Goal: Transaction & Acquisition: Purchase product/service

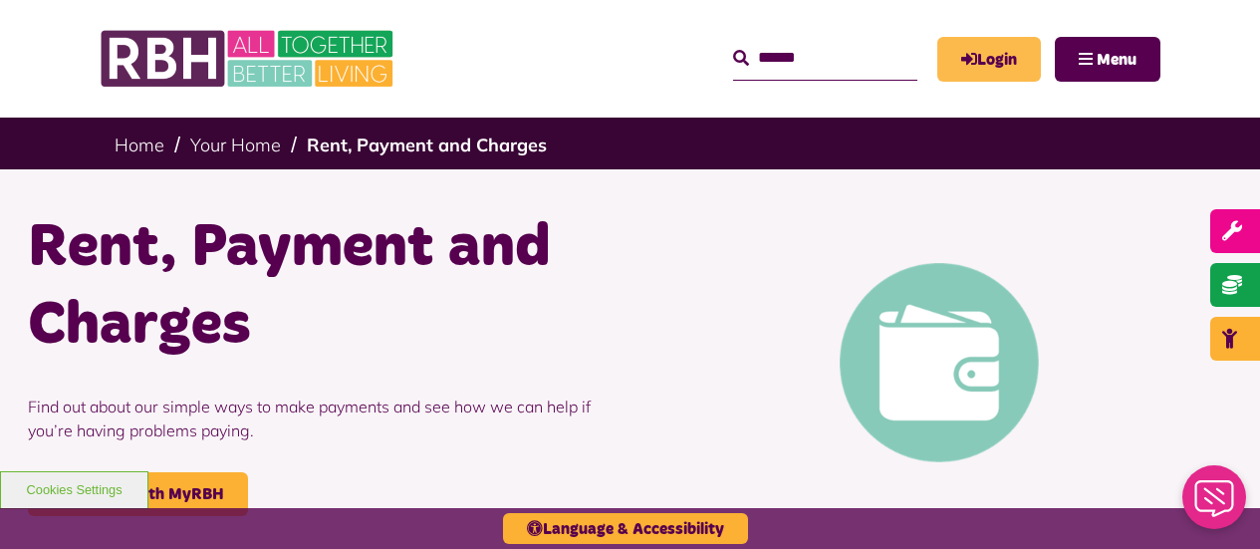
drag, startPoint x: 0, startPoint y: 0, endPoint x: 965, endPoint y: 66, distance: 967.5
click at [0, 0] on icon "MyRBH" at bounding box center [0, 0] width 0 height 0
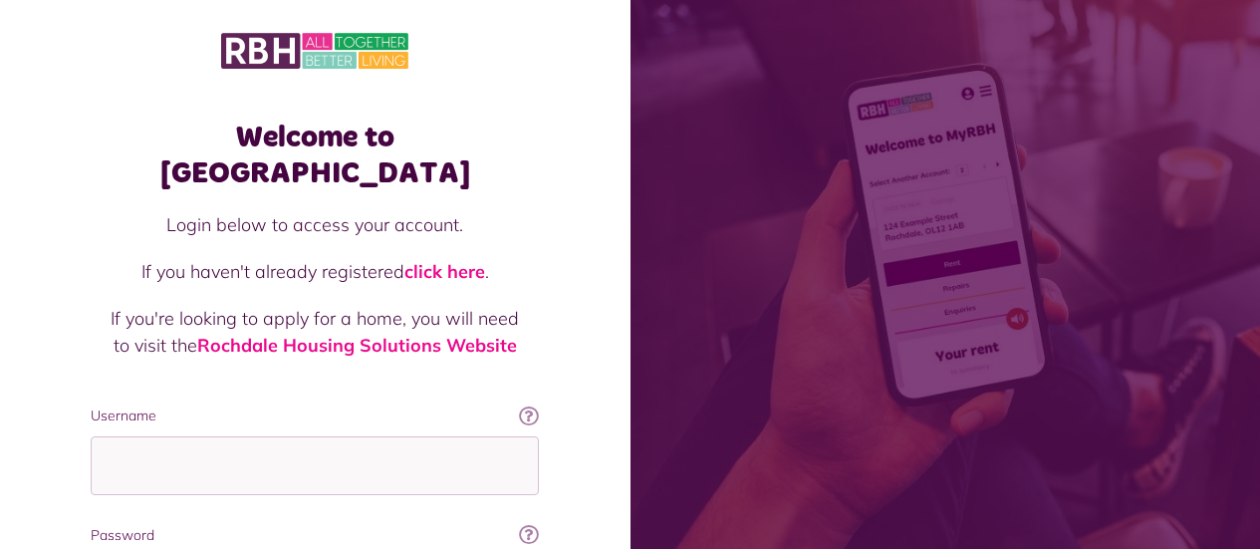
scroll to position [216, 0]
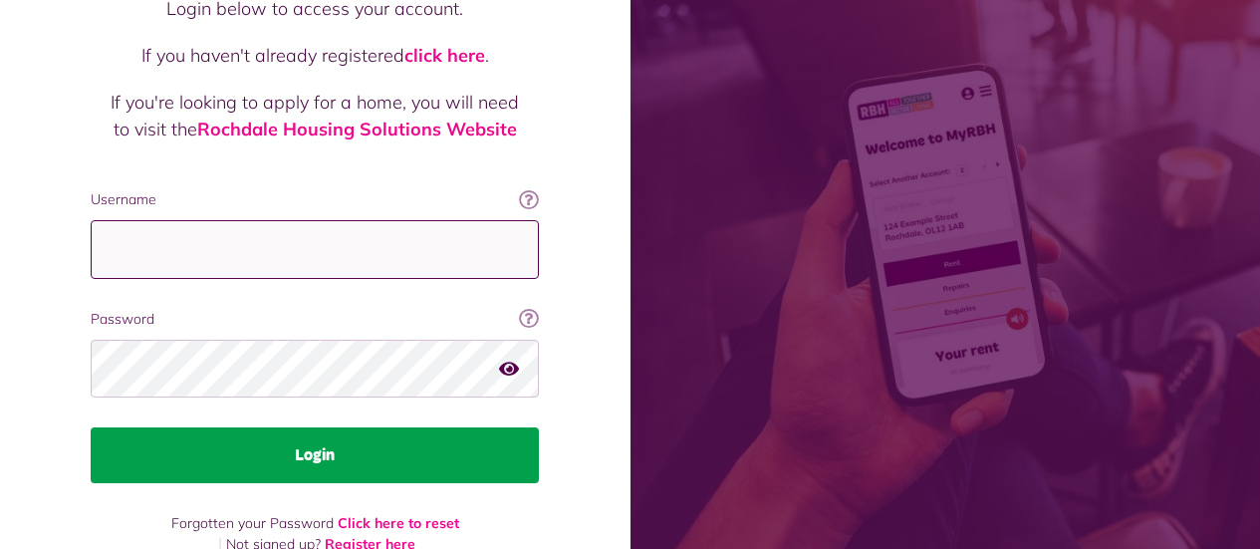
type input "**********"
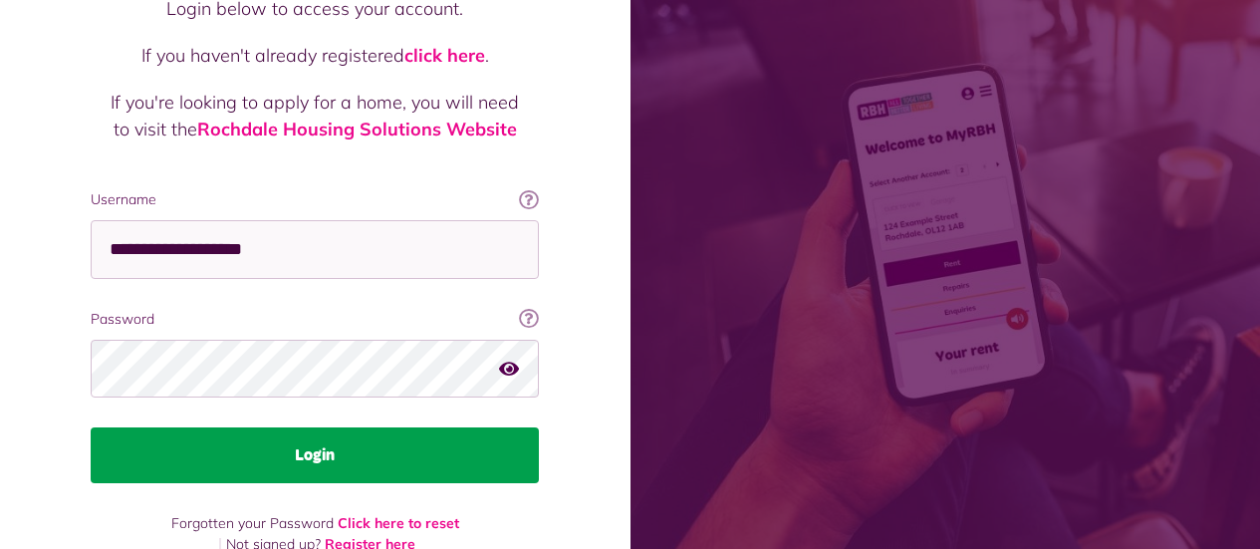
click at [295, 427] on button "Login" at bounding box center [315, 455] width 448 height 56
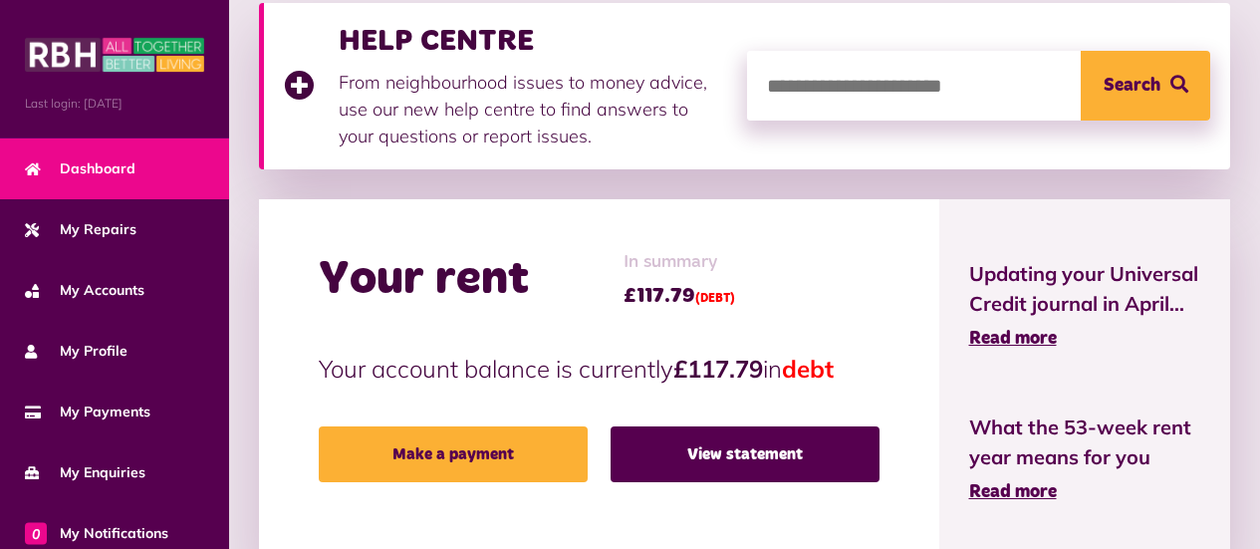
scroll to position [398, 0]
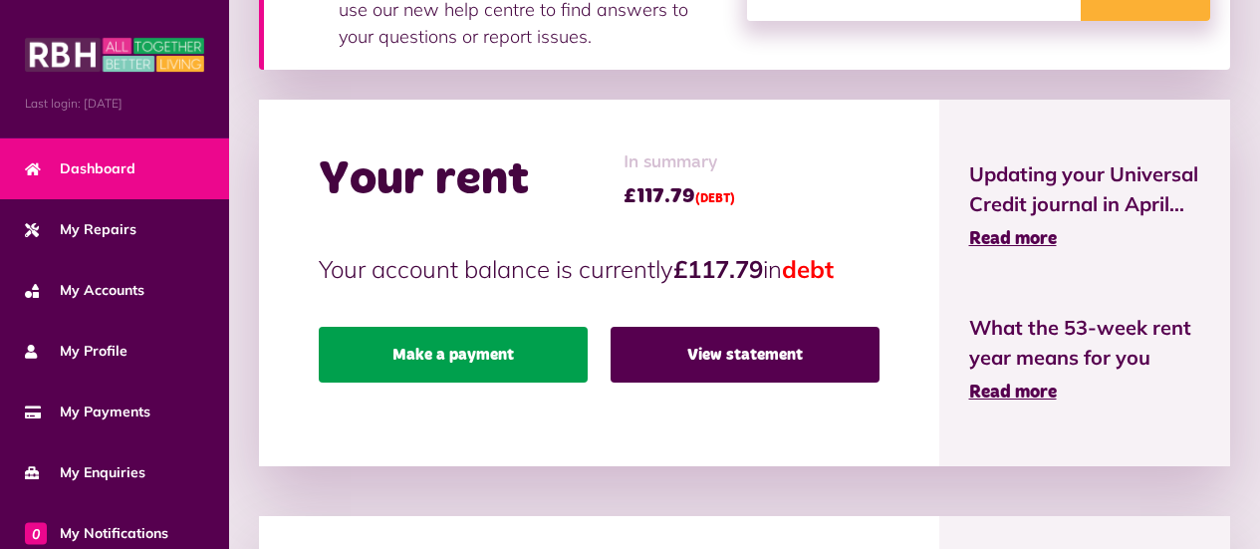
click at [448, 352] on link "Make a payment" at bounding box center [453, 355] width 269 height 56
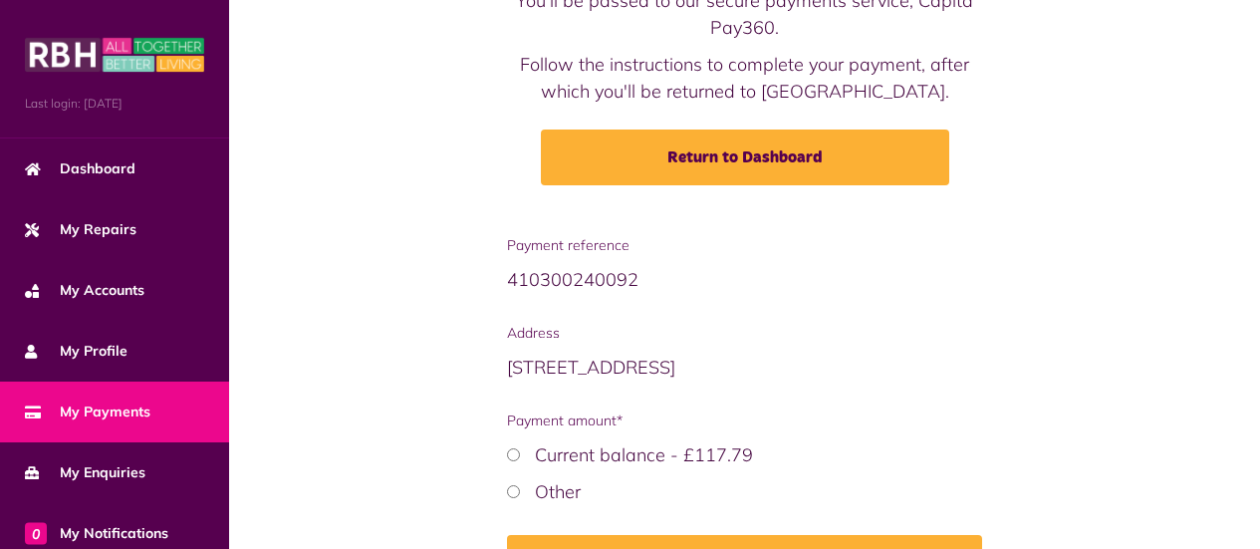
scroll to position [299, 0]
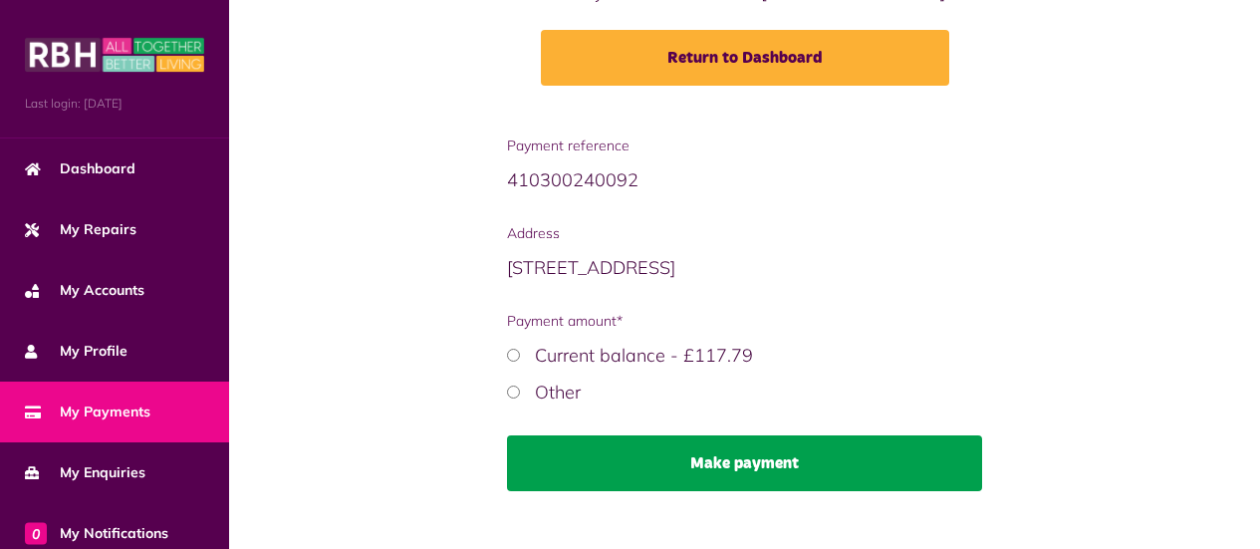
click at [758, 457] on button "Make payment" at bounding box center [745, 463] width 476 height 56
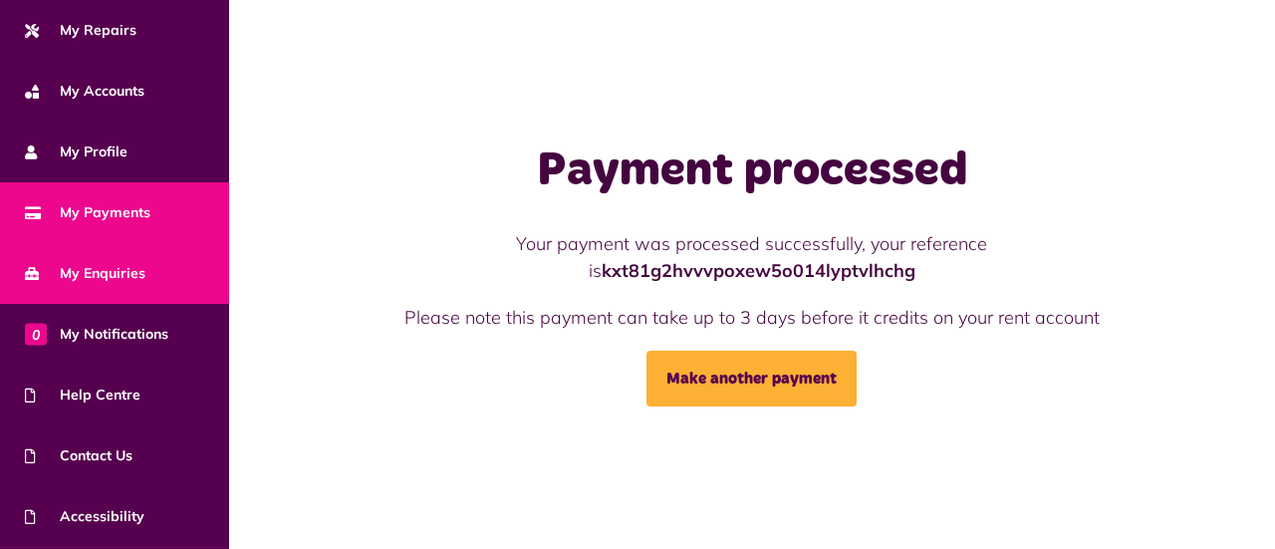
scroll to position [257, 0]
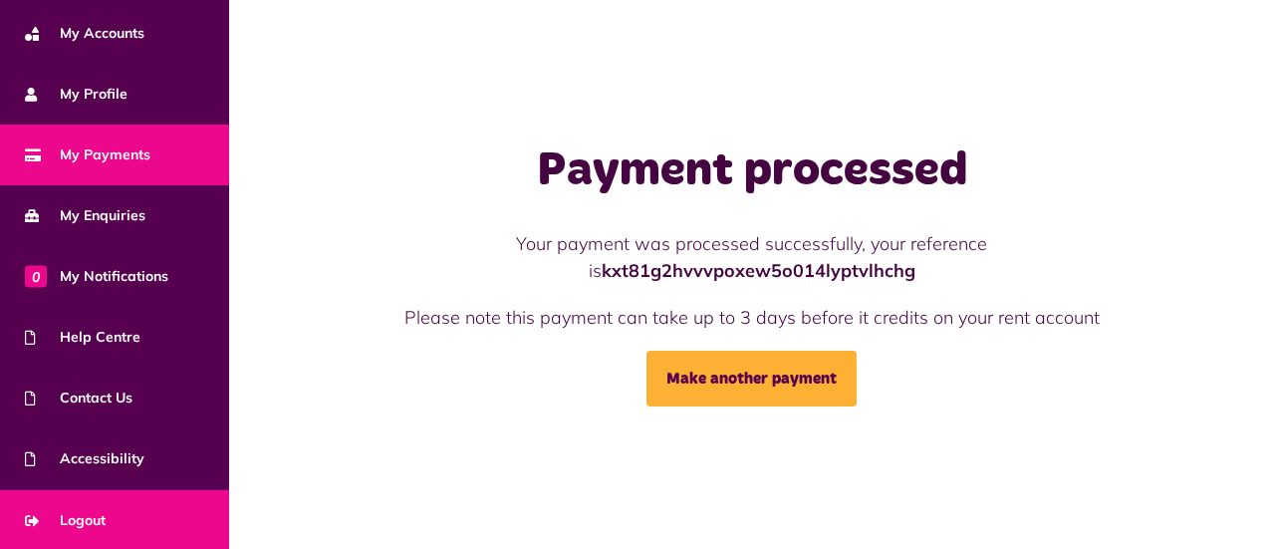
click at [99, 516] on span "Logout" at bounding box center [65, 520] width 81 height 21
